Goal: Information Seeking & Learning: Learn about a topic

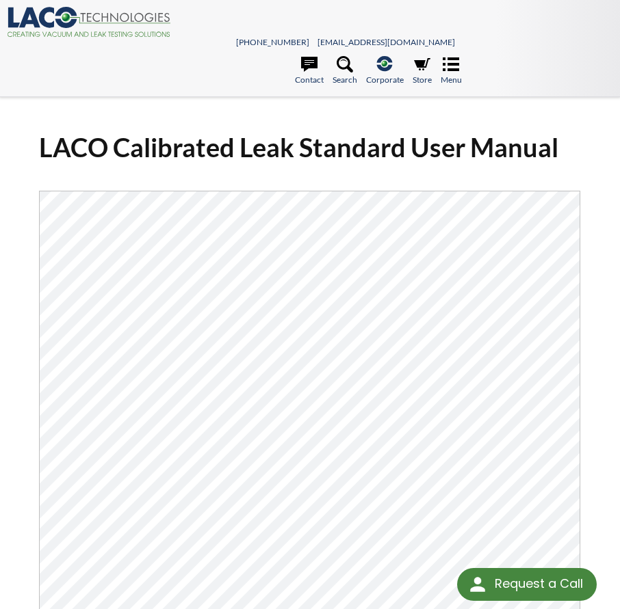
select select
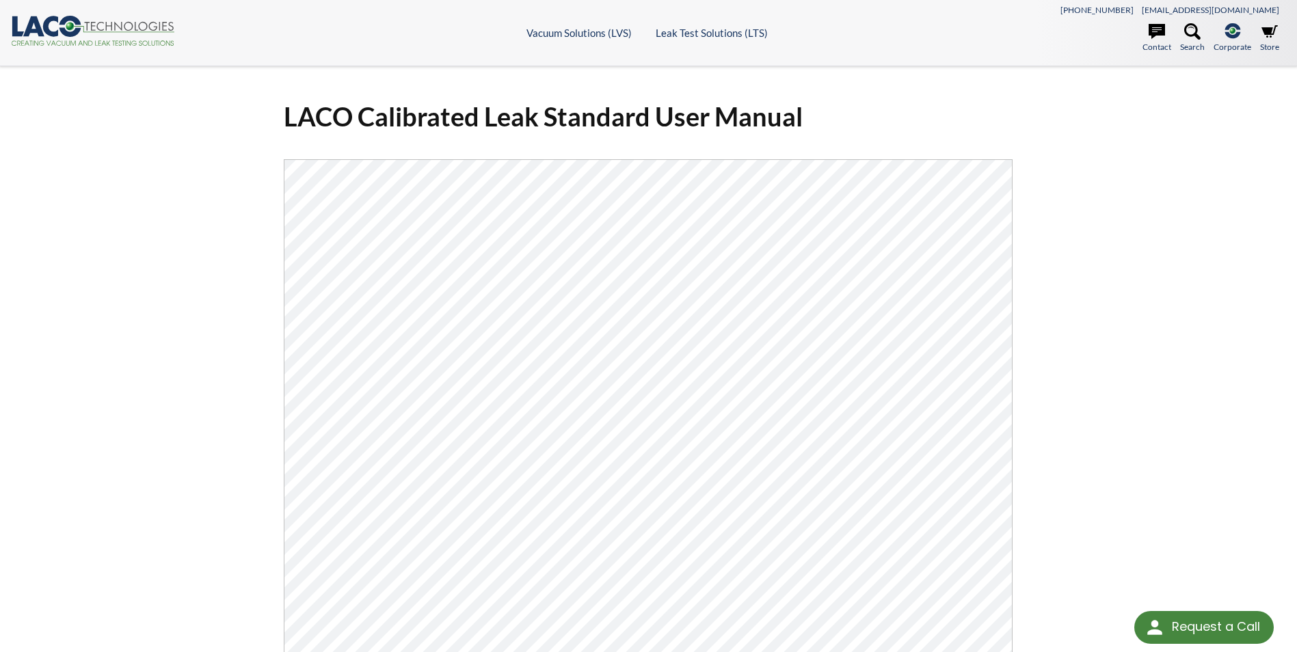
click at [95, 41] on icon ".cls-1{fill:#193661;}.cls-2{fill:#58595b;}.cls-3{fill:url(#radial-gradient);}.c…" at bounding box center [93, 31] width 164 height 30
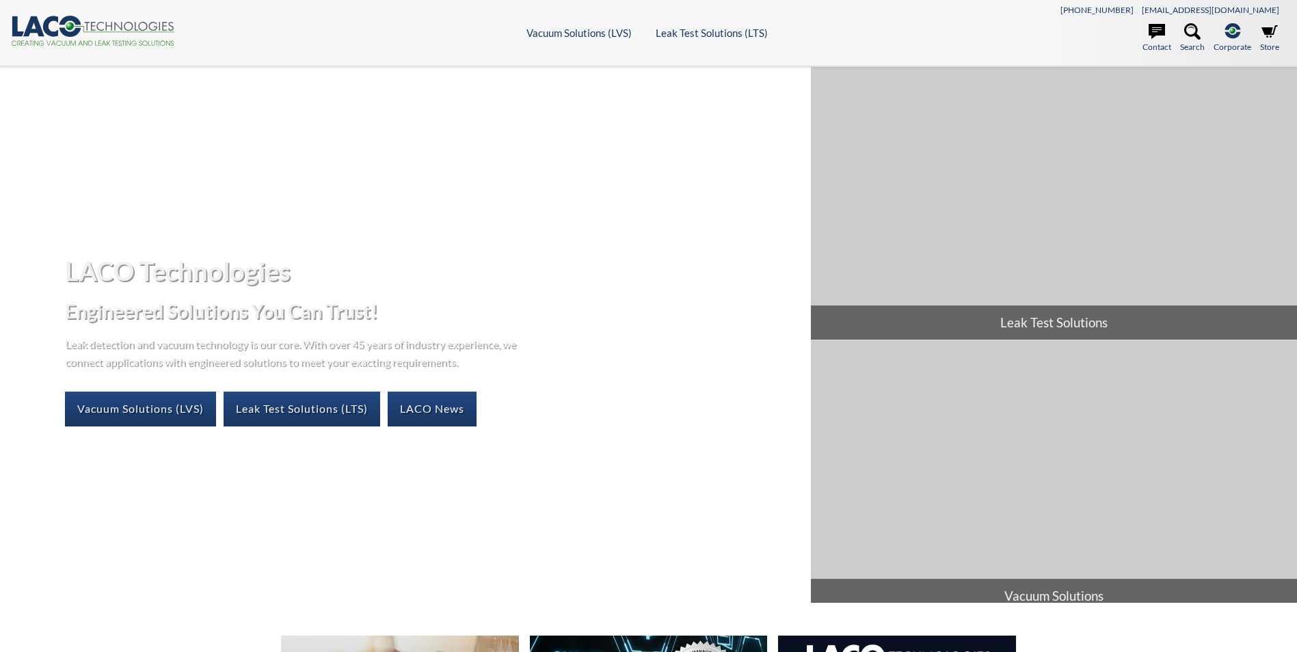
select select
click at [346, 409] on link "Leak Test Solutions (LTS)" at bounding box center [302, 409] width 157 height 34
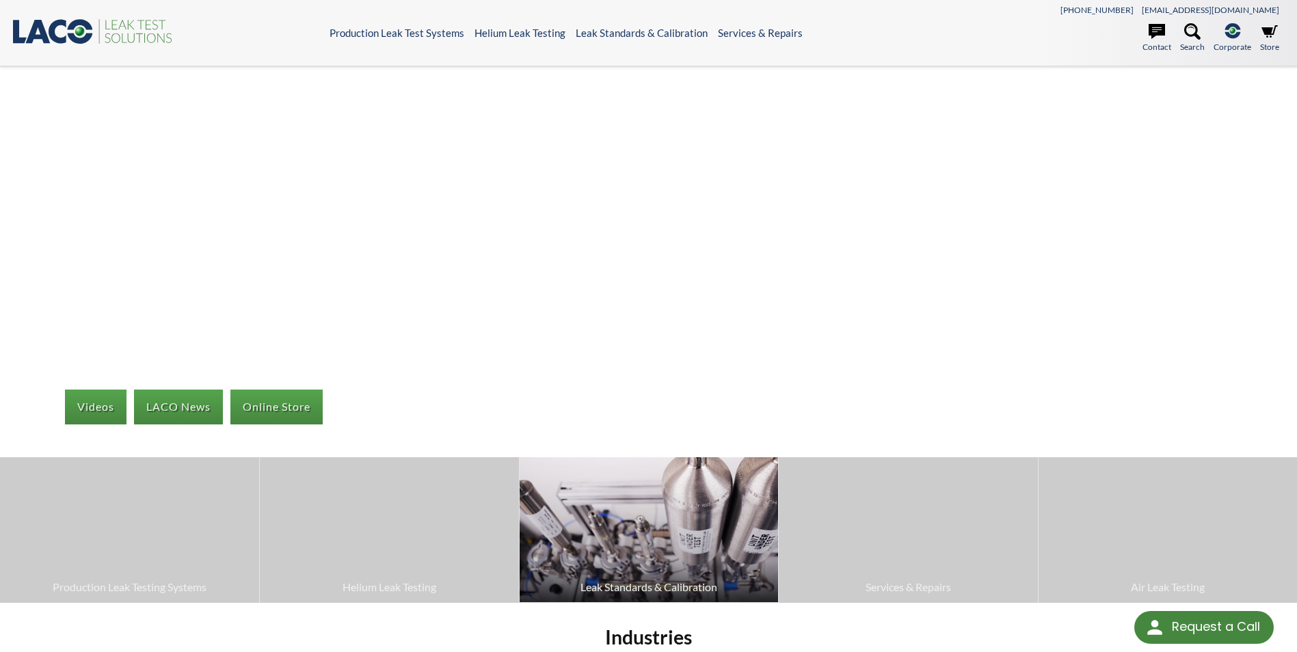
click at [678, 575] on img at bounding box center [649, 529] width 258 height 145
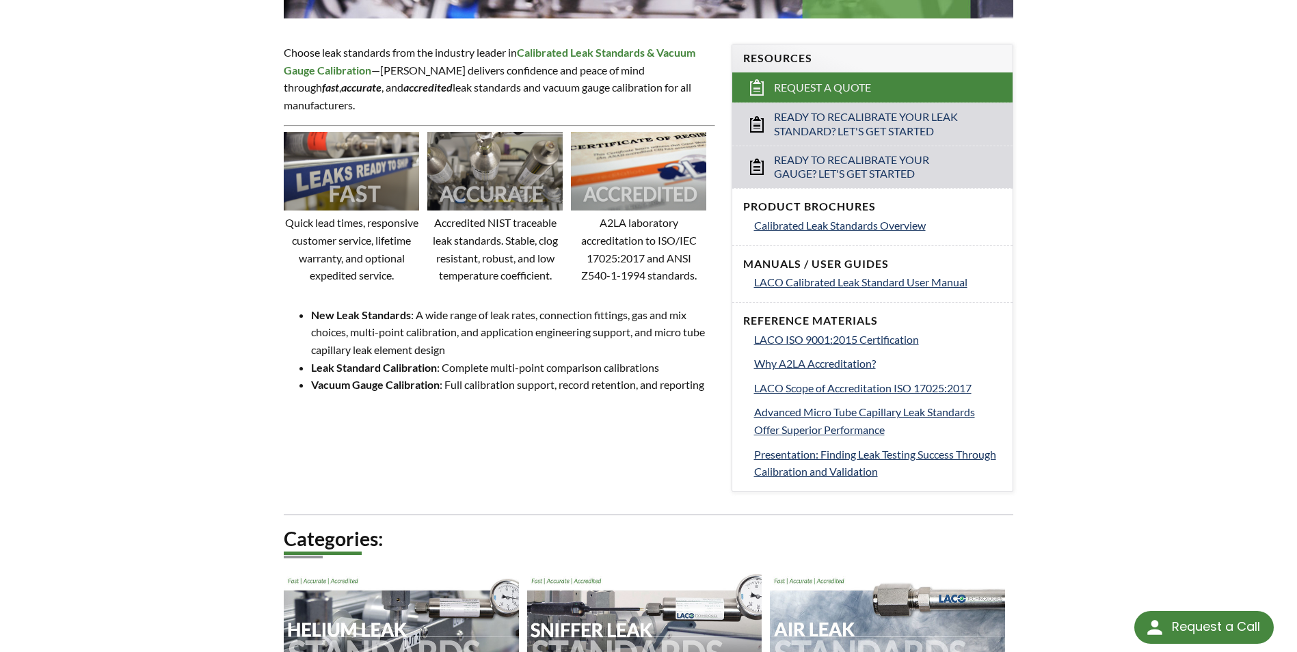
scroll to position [410, 0]
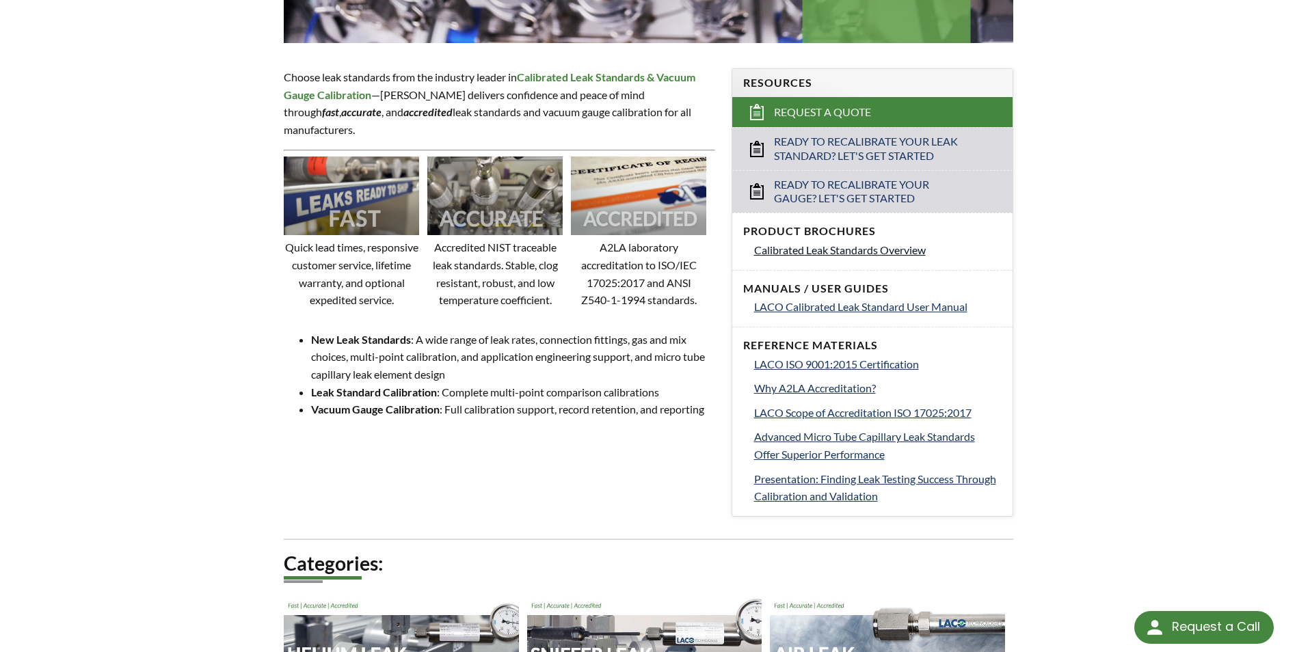
click at [847, 250] on span "Calibrated Leak Standards Overview" at bounding box center [840, 249] width 172 height 13
